Goal: Transaction & Acquisition: Purchase product/service

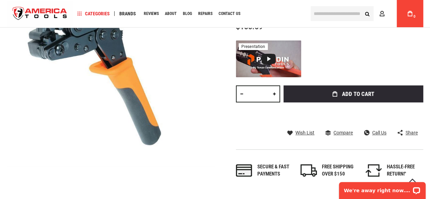
scroll to position [238, 0]
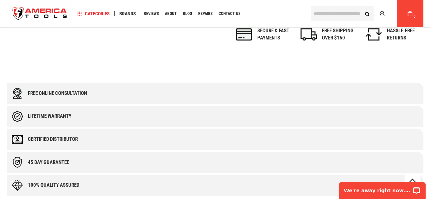
click at [73, 90] on div "Free online consultation" at bounding box center [57, 93] width 59 height 6
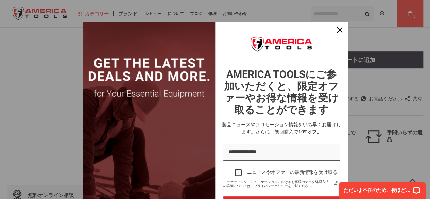
scroll to position [204, 0]
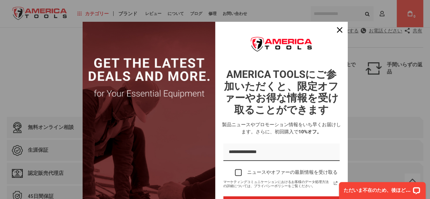
click at [251, 30] on div "マーケティングオファーフォーム" at bounding box center [281, 47] width 124 height 36
click at [331, 28] on button "近い" at bounding box center [339, 30] width 16 height 16
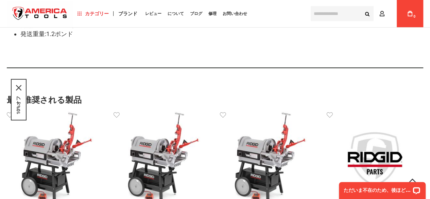
scroll to position [408, 0]
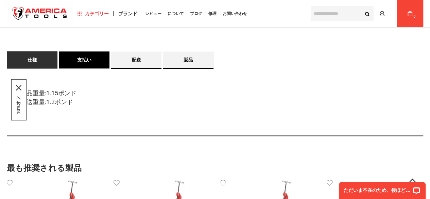
click at [92, 51] on link "支払い" at bounding box center [84, 59] width 51 height 17
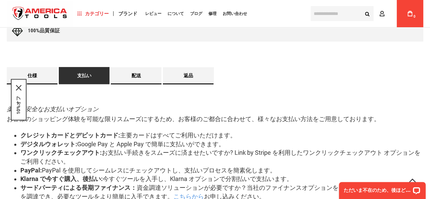
scroll to position [361, 0]
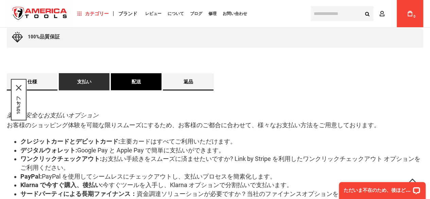
click at [142, 82] on link "配送" at bounding box center [136, 81] width 51 height 17
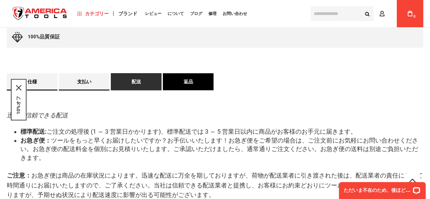
click at [191, 76] on link "返品" at bounding box center [188, 81] width 51 height 17
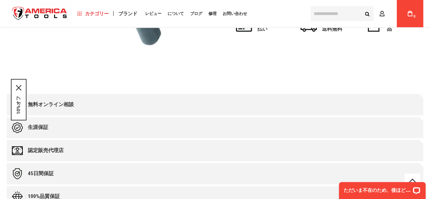
scroll to position [170, 0]
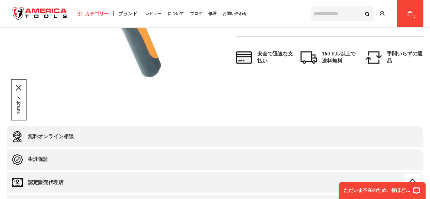
click at [44, 181] on font "認定販売代理店" at bounding box center [46, 182] width 36 height 6
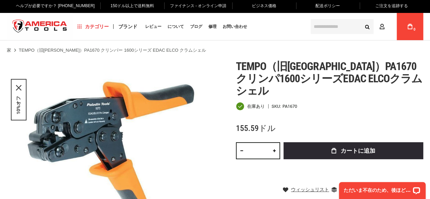
scroll to position [0, 0]
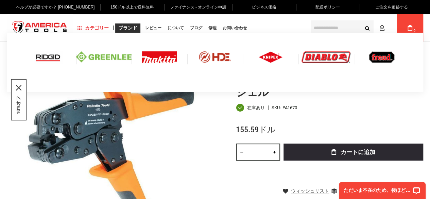
click at [108, 57] on img at bounding box center [104, 56] width 56 height 11
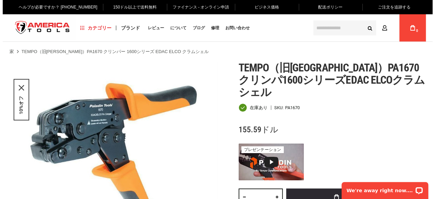
scroll to position [68, 0]
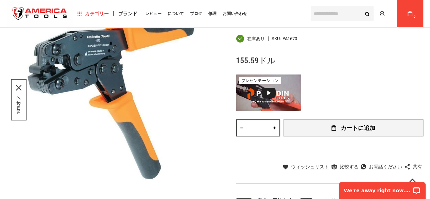
click at [313, 119] on button "カートに追加" at bounding box center [353, 127] width 140 height 17
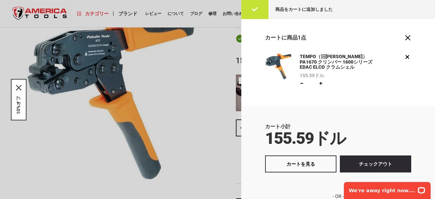
scroll to position [64, 0]
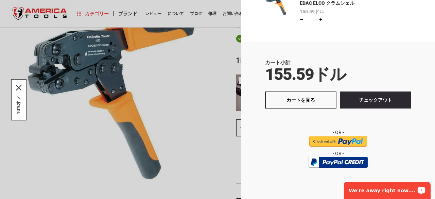
click at [415, 190] on p "We're away right now. Please check back later!" at bounding box center [382, 190] width 67 height 5
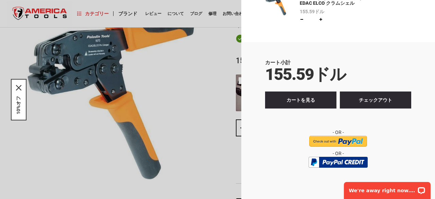
click at [298, 100] on font "カートを見る" at bounding box center [300, 99] width 29 height 5
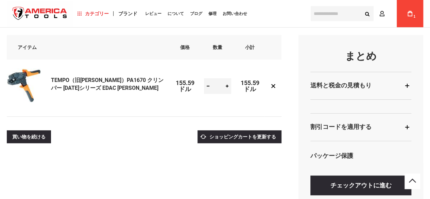
click at [407, 86] on div "送料と税金の見積もり" at bounding box center [360, 86] width 101 height 28
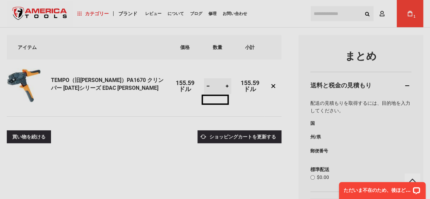
select select "**"
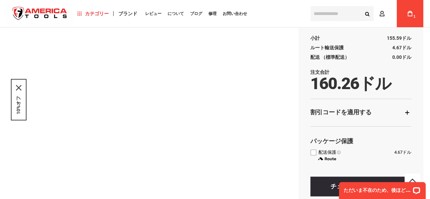
scroll to position [298, 0]
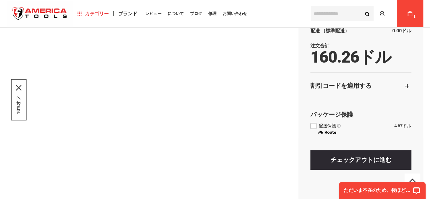
click at [408, 82] on div "割引コードを適用する" at bounding box center [360, 86] width 101 height 28
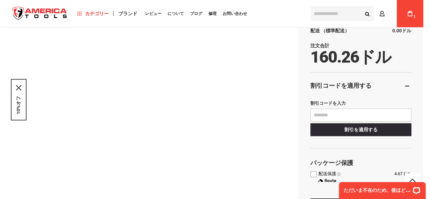
click at [408, 82] on div "割引コードを適用する" at bounding box center [360, 86] width 101 height 28
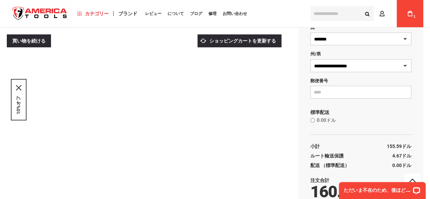
scroll to position [128, 0]
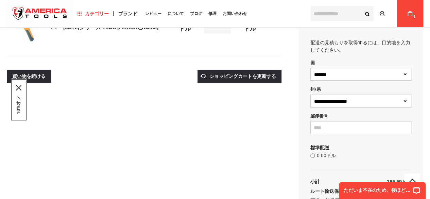
click at [333, 103] on select "**********" at bounding box center [360, 100] width 101 height 13
click at [330, 128] on input "郵便番号" at bounding box center [360, 127] width 101 height 13
paste input "*****"
type input "*****"
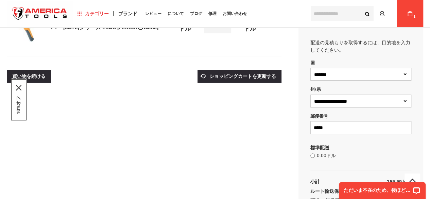
click at [334, 98] on select "**********" at bounding box center [360, 100] width 101 height 13
click at [310, 94] on select "**********" at bounding box center [360, 100] width 101 height 13
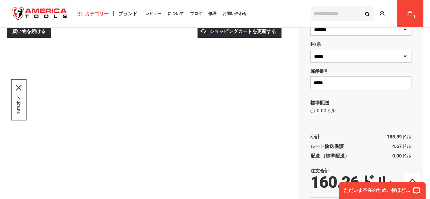
scroll to position [162, 0]
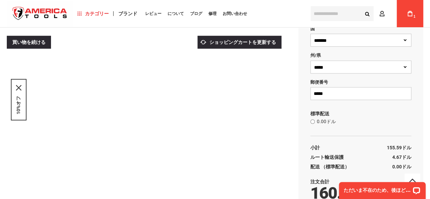
click at [378, 66] on select "**********" at bounding box center [360, 66] width 101 height 13
select select "**"
click at [310, 60] on select "**********" at bounding box center [360, 66] width 101 height 13
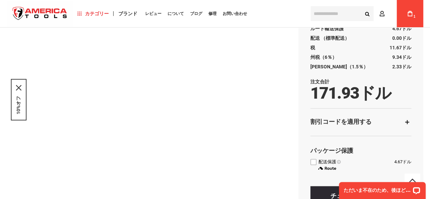
scroll to position [332, 0]
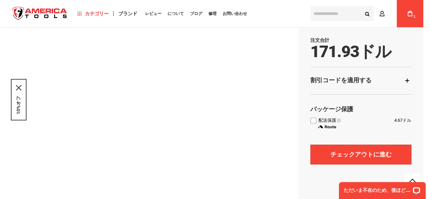
click at [358, 155] on font "チェックアウトに進む" at bounding box center [360, 153] width 61 height 7
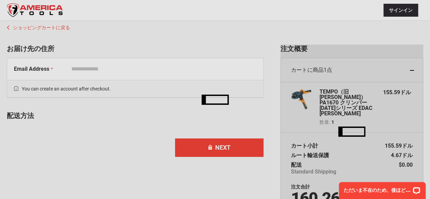
scroll to position [44, 0]
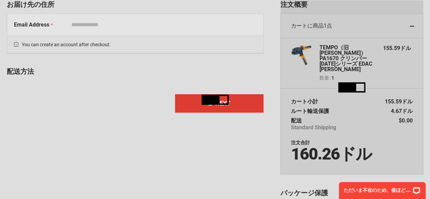
select select "**"
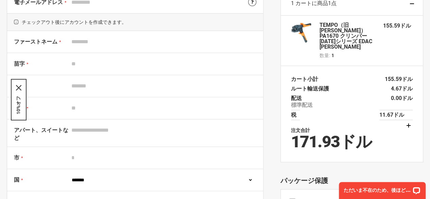
scroll to position [68, 0]
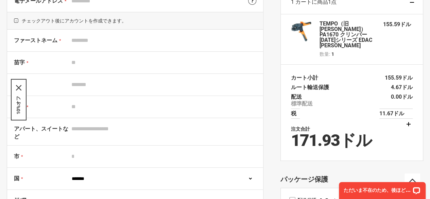
click at [274, 91] on div "1 お届け先の住所 2 レビューと支払い ショッピングカートに戻る お届け先の住所 電子メールアドレス ツールチップ ご注文の確認をこちらにお送りします。 パ…" at bounding box center [143, 166] width 273 height 379
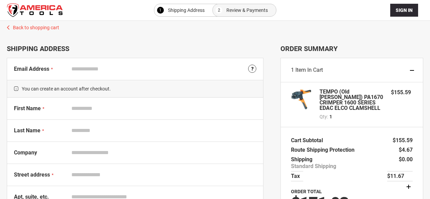
select select "**"
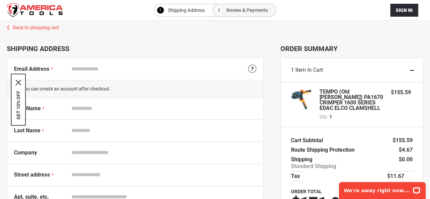
click at [52, 11] on img "store logo" at bounding box center [35, 10] width 56 height 14
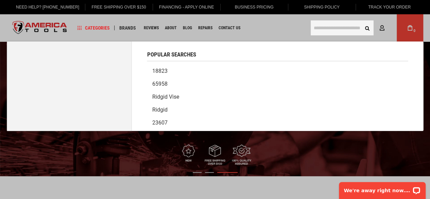
click at [338, 29] on input "text" at bounding box center [342, 27] width 63 height 15
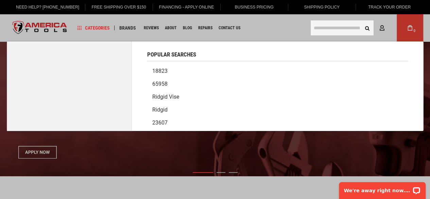
paste input "**********"
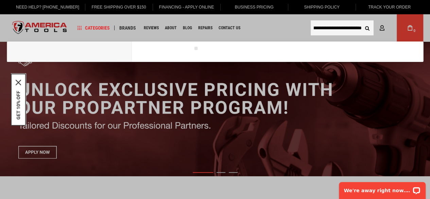
type input "**********"
click at [367, 28] on button "Search" at bounding box center [366, 27] width 13 height 13
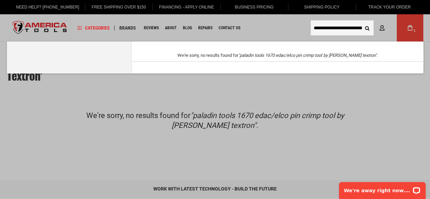
drag, startPoint x: 344, startPoint y: 29, endPoint x: 308, endPoint y: 28, distance: 35.7
click at [308, 28] on div "**********" at bounding box center [339, 27] width 68 height 15
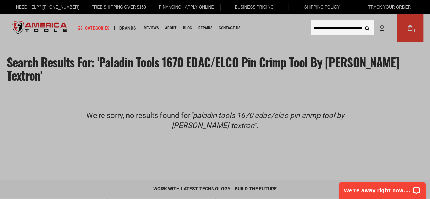
type input "**********"
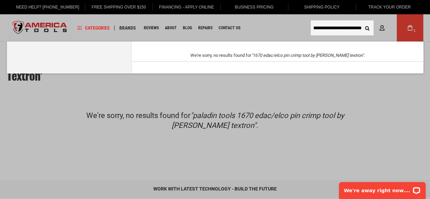
scroll to position [0, 64]
drag, startPoint x: 324, startPoint y: 28, endPoint x: 378, endPoint y: 30, distance: 54.0
click at [378, 30] on body "The store will not work correctly in the case when cookies are disabled. Langua…" at bounding box center [215, 200] width 430 height 401
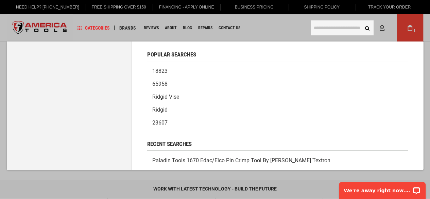
click at [332, 29] on input "text" at bounding box center [342, 27] width 63 height 15
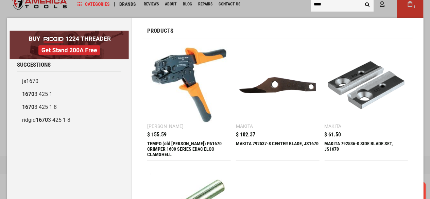
scroll to position [34, 0]
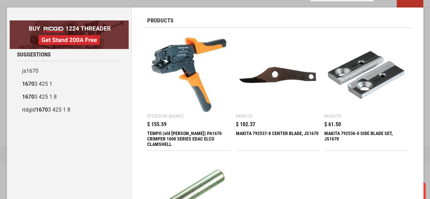
type input "****"
click at [184, 71] on img at bounding box center [188, 74] width 77 height 77
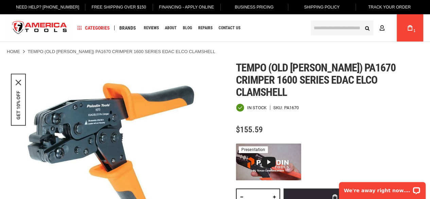
click at [92, 123] on div at bounding box center [111, 165] width 208 height 208
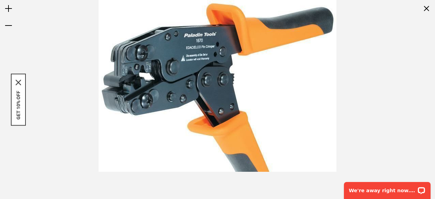
drag, startPoint x: 202, startPoint y: 42, endPoint x: 201, endPoint y: 69, distance: 27.2
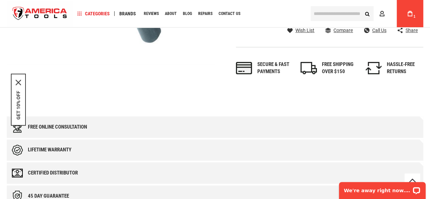
scroll to position [102, 0]
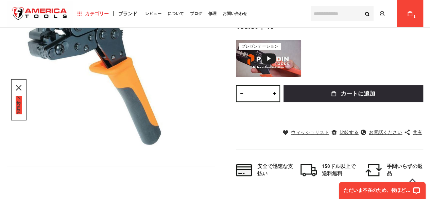
click at [19, 101] on font "10%オフ" at bounding box center [18, 105] width 5 height 18
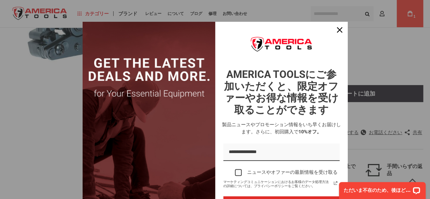
scroll to position [34, 0]
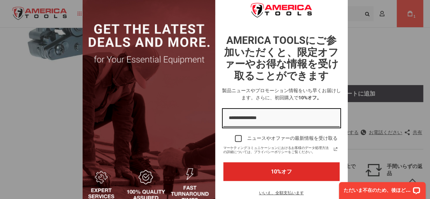
click at [285, 120] on input "メールアドレス" at bounding box center [281, 117] width 116 height 17
type input "**********"
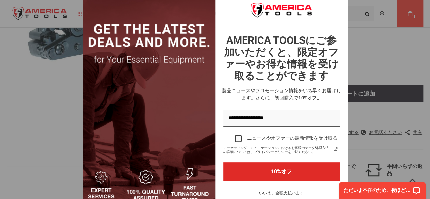
click at [238, 136] on div "マーケティングオファーフォーム" at bounding box center [238, 138] width 7 height 7
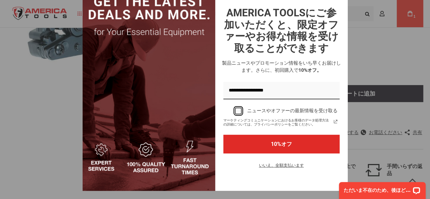
scroll to position [68, 0]
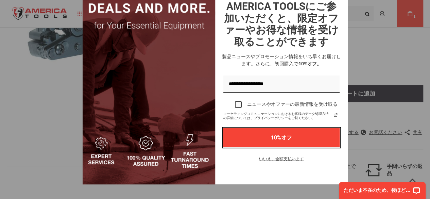
click at [294, 141] on button "10%オフ" at bounding box center [281, 137] width 116 height 19
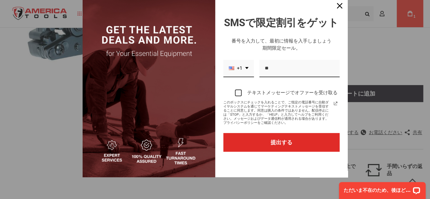
scroll to position [24, 0]
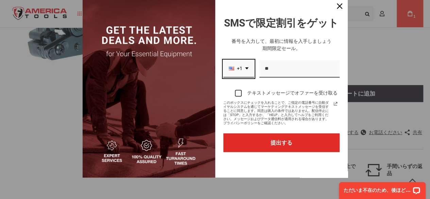
click at [245, 68] on icon "ドロップダウン矢印" at bounding box center [246, 68] width 3 height 2
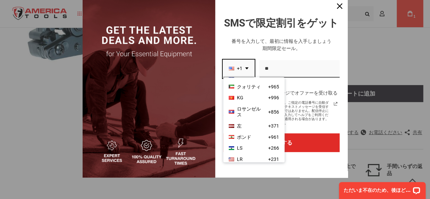
scroll to position [1159, 0]
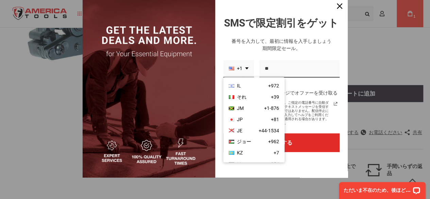
click at [253, 125] on div "JP +81" at bounding box center [253, 119] width 61 height 11
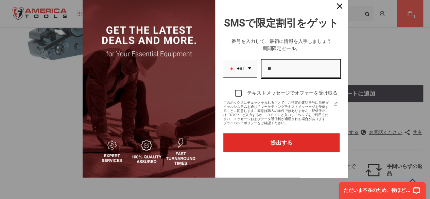
click at [276, 70] on input "電話番号フィールド" at bounding box center [300, 68] width 77 height 17
type input "**********"
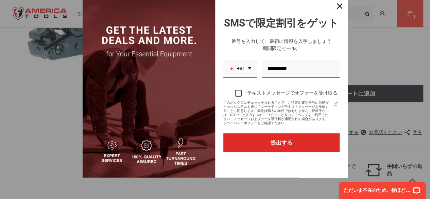
click at [235, 93] on div "マーケティングオファーフォーム" at bounding box center [238, 93] width 7 height 7
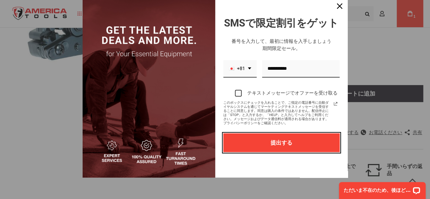
click at [289, 139] on button "提出する" at bounding box center [281, 142] width 116 height 19
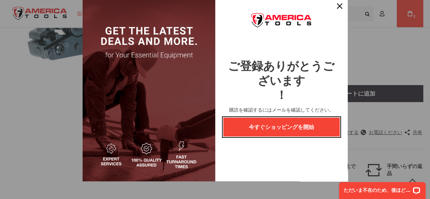
click at [297, 124] on font "今すぐショッピングを開始" at bounding box center [281, 127] width 65 height 6
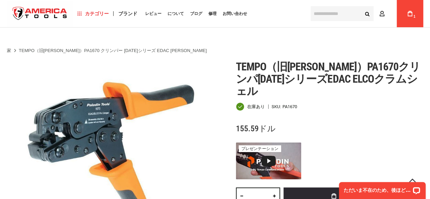
scroll to position [102, 0]
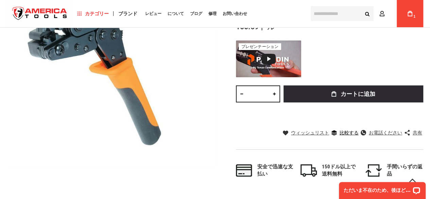
click at [340, 130] on font "比較する" at bounding box center [348, 132] width 19 height 5
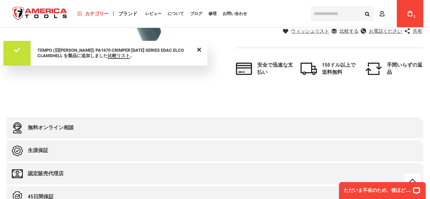
scroll to position [204, 0]
click at [116, 55] on font "比較リスト" at bounding box center [119, 55] width 22 height 5
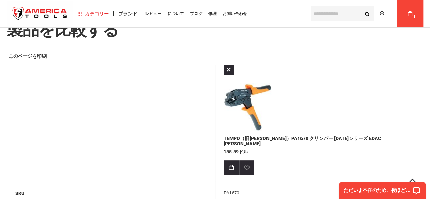
scroll to position [34, 0]
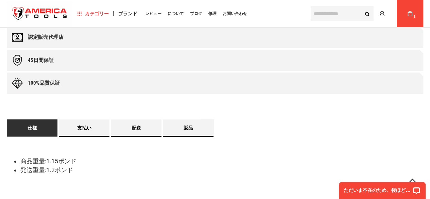
scroll to position [408, 0]
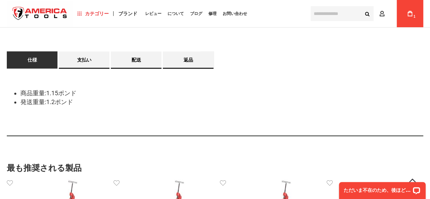
drag, startPoint x: 79, startPoint y: 80, endPoint x: 50, endPoint y: 81, distance: 29.9
click at [50, 89] on li "商品重量: 1.15ポンド" at bounding box center [221, 93] width 403 height 9
copy font "1.15ポンド"
click at [273, 72] on div "商品重量: 1.15ポンド 発送重量: 1.2ポンド" at bounding box center [215, 101] width 416 height 67
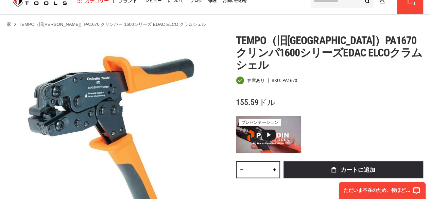
scroll to position [0, 0]
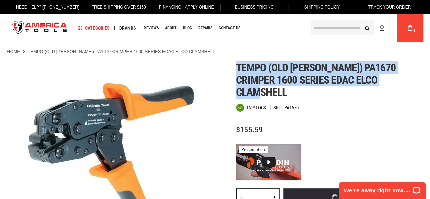
drag, startPoint x: 391, startPoint y: 81, endPoint x: 238, endPoint y: 69, distance: 154.0
click at [238, 69] on h1 "Tempo (old [PERSON_NAME]) pa1670 crimper 1600 series edac elco clamshell" at bounding box center [329, 79] width 187 height 37
copy span "Tempo (old [PERSON_NAME]) pa1670 crimper 1600 series edac elco clamshell"
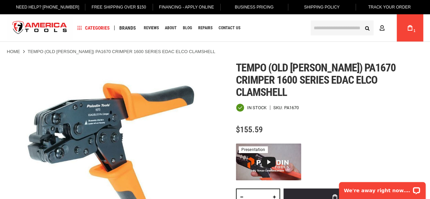
click at [276, 42] on div "Home TEMPO (old [PERSON_NAME]) PA1670 CRIMPER 1600 SERIES EDAC ELCO CLAMSHELL" at bounding box center [215, 48] width 430 height 13
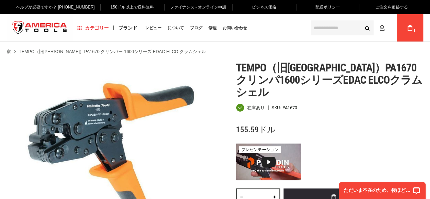
click at [243, 50] on ul "家 TEMPO（旧[PERSON_NAME]）PA1670 クリンパー 1600シリーズ EDAC ELCO クラムシェル" at bounding box center [215, 52] width 416 height 6
click at [150, 27] on font "レビュー" at bounding box center [153, 27] width 16 height 5
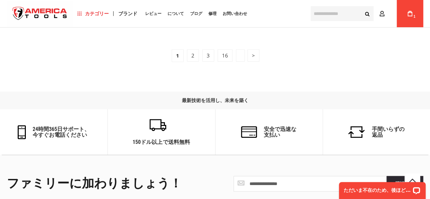
scroll to position [1495, 0]
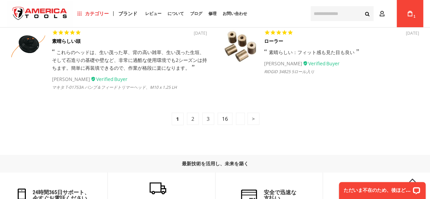
click at [226, 122] on font "16" at bounding box center [225, 118] width 6 height 7
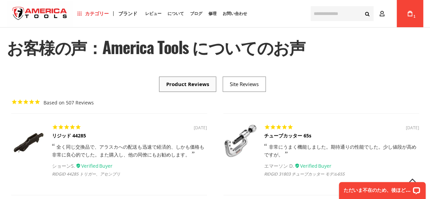
scroll to position [0, 0]
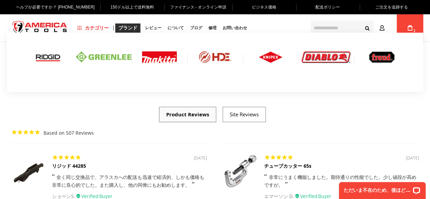
click at [129, 28] on font "ブランド" at bounding box center [127, 27] width 19 height 5
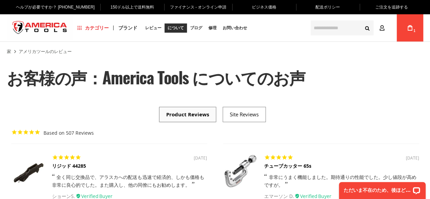
click at [172, 28] on font "について" at bounding box center [175, 27] width 16 height 5
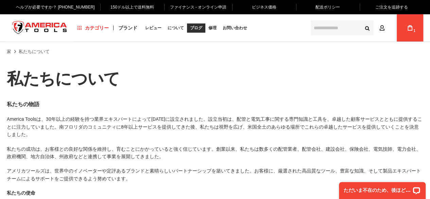
click at [195, 26] on font "ブログ" at bounding box center [196, 27] width 12 height 5
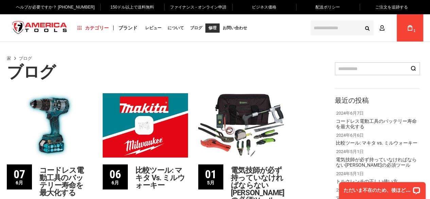
click at [210, 28] on font "修理" at bounding box center [212, 27] width 8 height 5
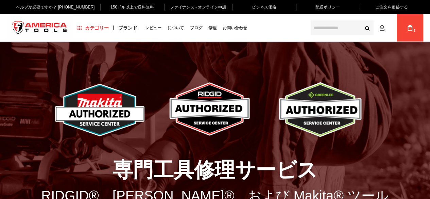
click at [56, 28] on img "店舗ロゴ" at bounding box center [40, 27] width 66 height 25
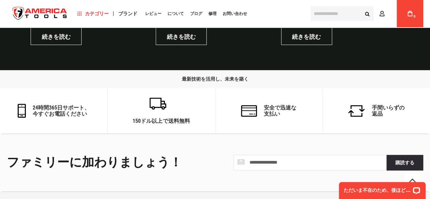
scroll to position [1647, 0]
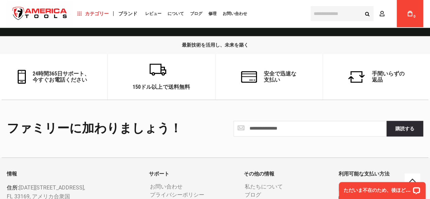
click at [359, 83] on icon at bounding box center [356, 77] width 17 height 12
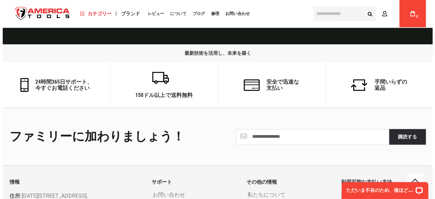
scroll to position [1511, 0]
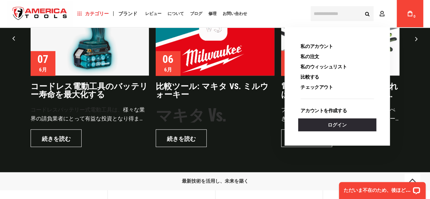
click at [407, 14] on icon at bounding box center [409, 13] width 5 height 5
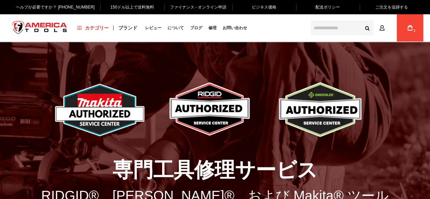
click at [410, 23] on link "My Cart 1" at bounding box center [409, 27] width 13 height 27
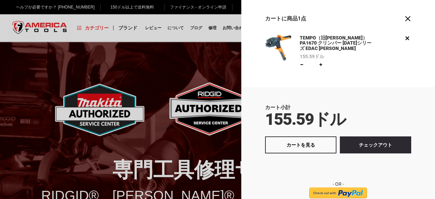
click at [338, 42] on font "TEMPO（旧[PERSON_NAME]）PA1670 クリンパー 1600シリーズ EDAC ELCO クラムシェル" at bounding box center [336, 43] width 72 height 16
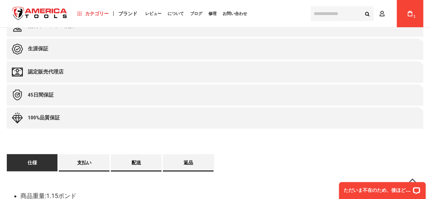
scroll to position [340, 0]
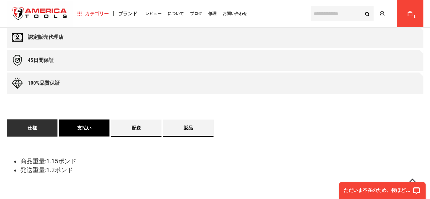
click at [84, 125] on font "支払い" at bounding box center [84, 127] width 14 height 5
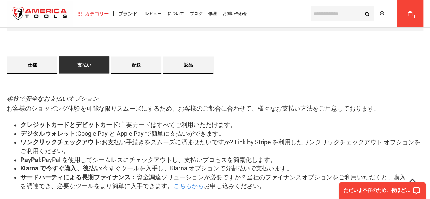
scroll to position [361, 0]
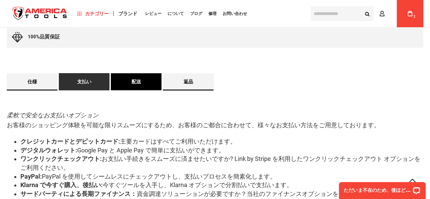
click at [138, 85] on link "配送" at bounding box center [136, 81] width 51 height 17
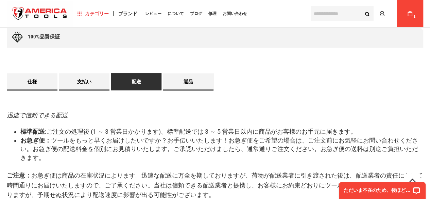
scroll to position [395, 0]
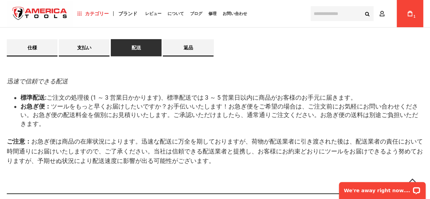
click at [193, 112] on font "ツールをもっと早くお届けしたいですか？お手伝いいたします！お急ぎ便をご希望の場合は、ご注文前にお気軽にお問い合わせください。お急ぎ便の配送料金を個別にお見積り…" at bounding box center [218, 115] width 397 height 24
click at [187, 48] on font "返品" at bounding box center [188, 47] width 10 height 5
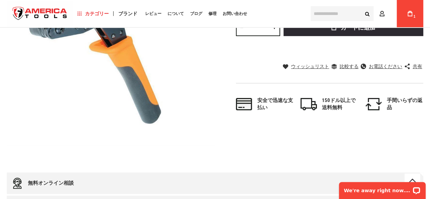
scroll to position [0, 0]
